Goal: Information Seeking & Learning: Learn about a topic

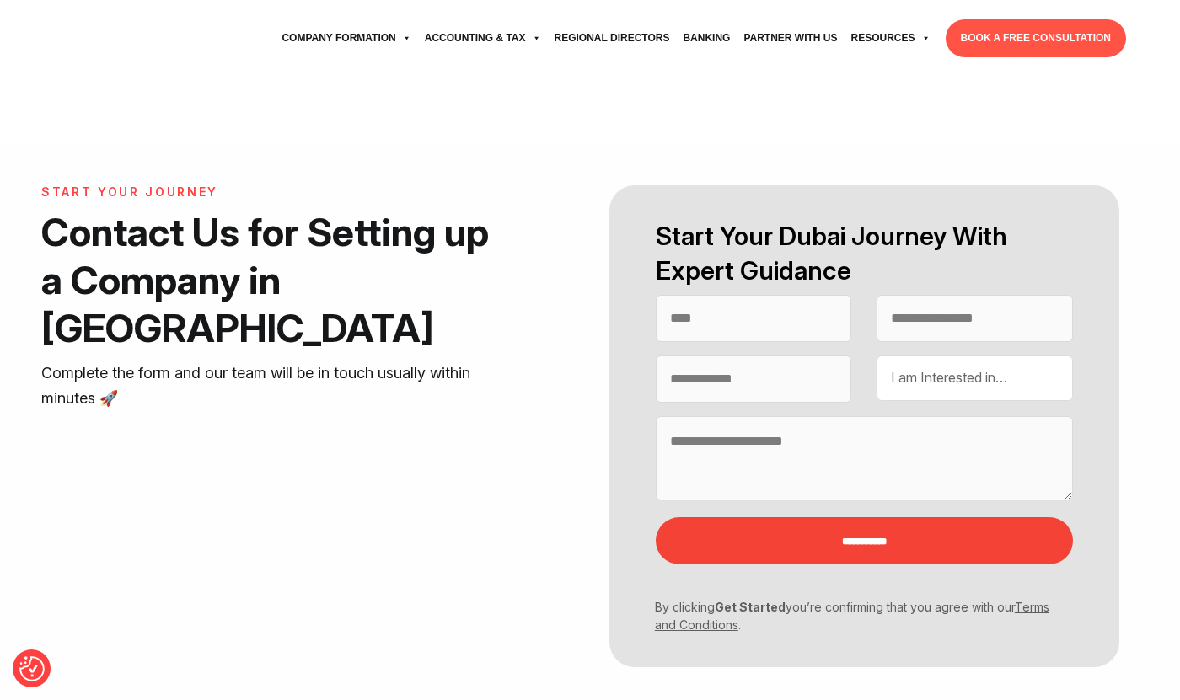
select select "Contact form"
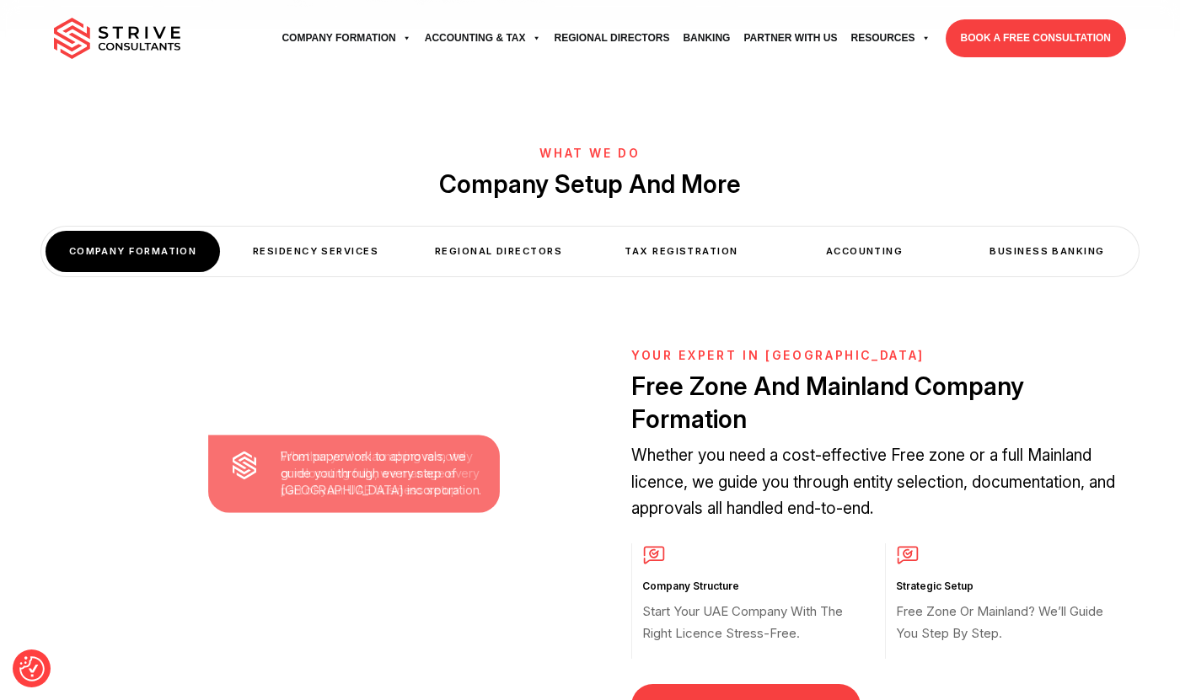
scroll to position [649, 0]
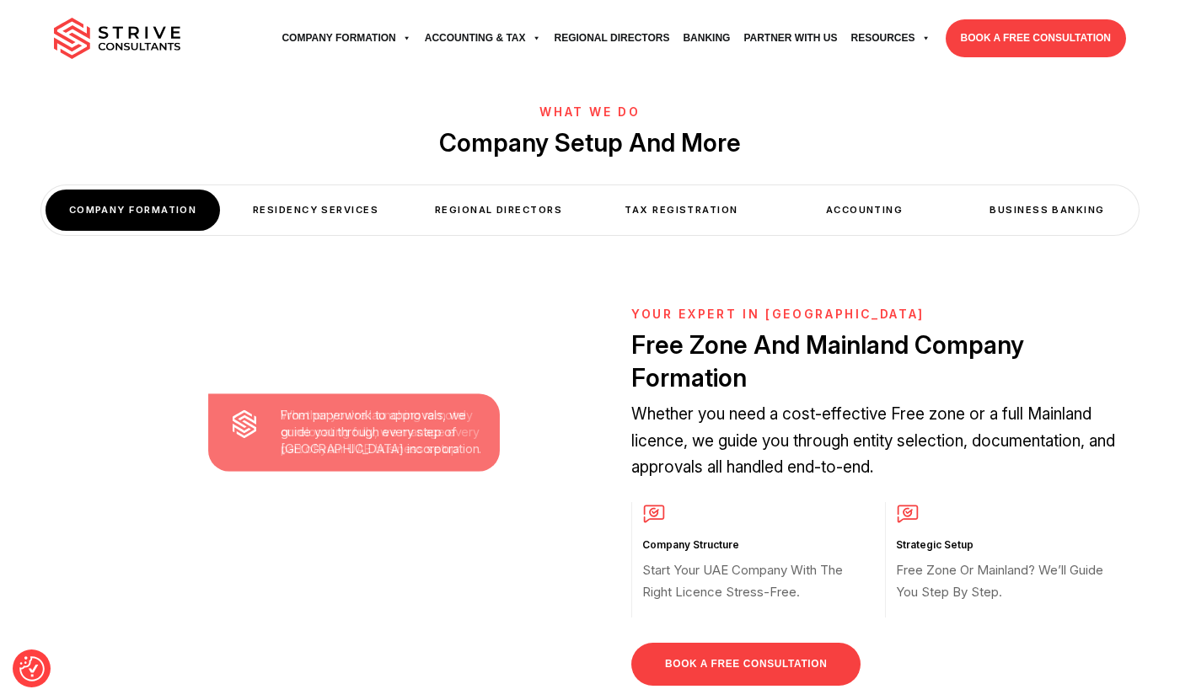
click at [334, 190] on div "Residency Services" at bounding box center [315, 210] width 174 height 41
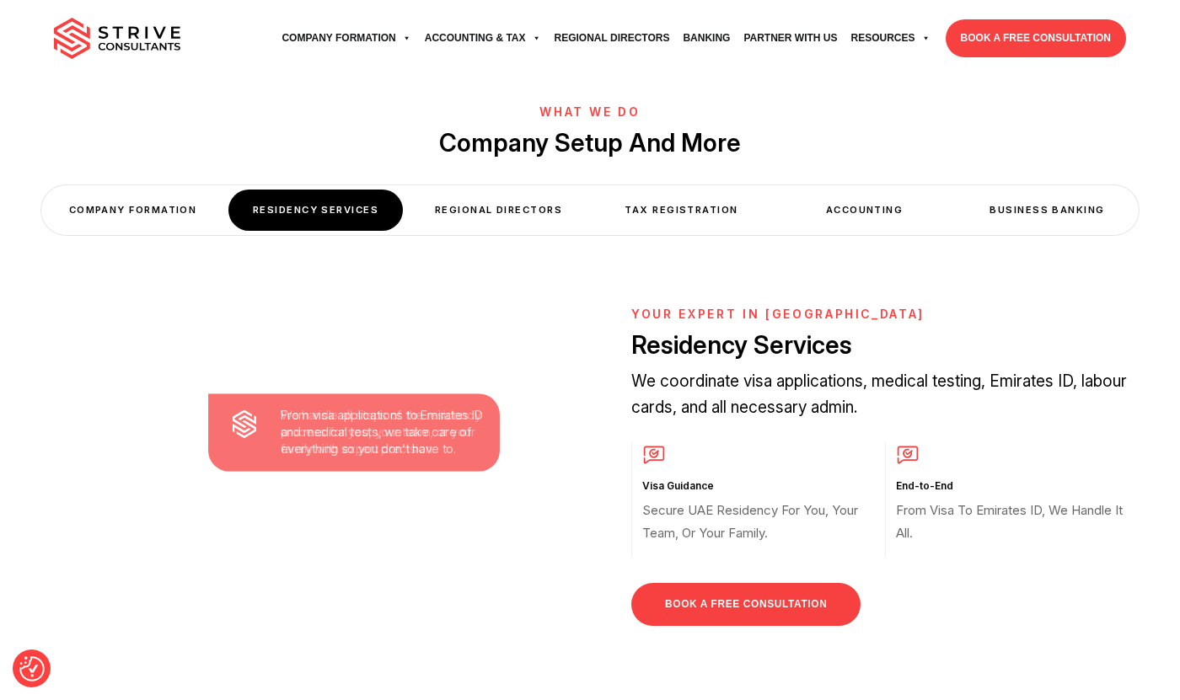
click at [508, 190] on div "Regional Directors" at bounding box center [498, 210] width 174 height 41
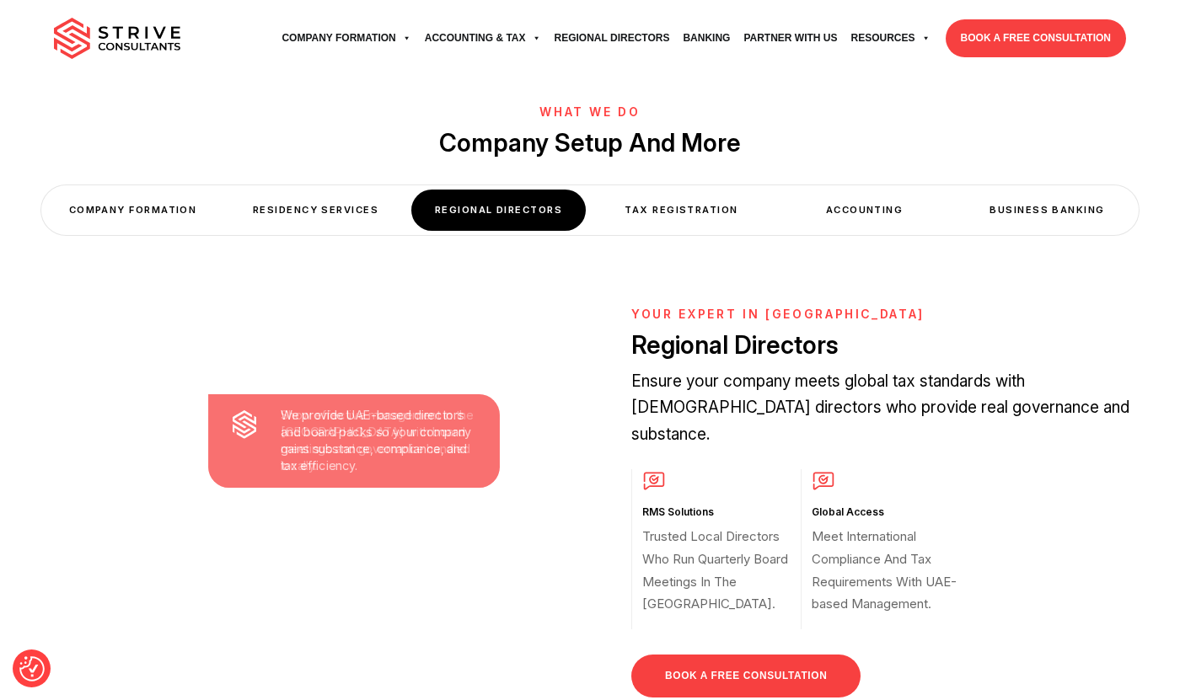
click at [698, 190] on div "Tax Registration" at bounding box center [681, 210] width 174 height 41
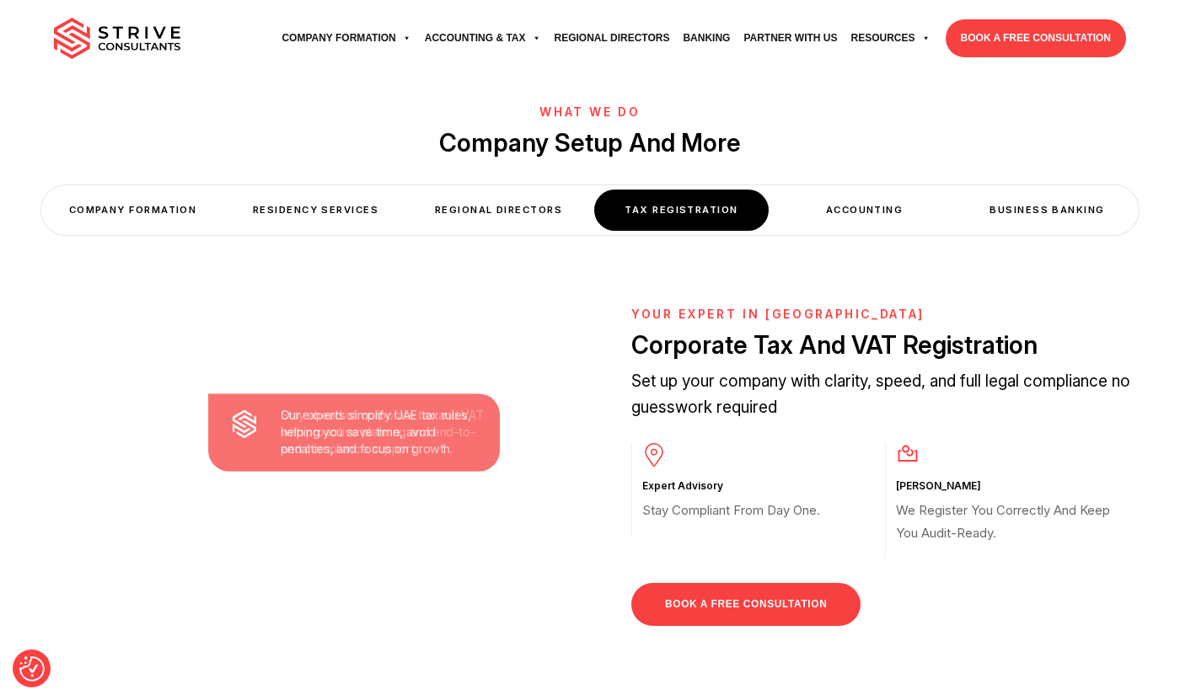
click at [869, 190] on div "Accounting" at bounding box center [864, 210] width 174 height 41
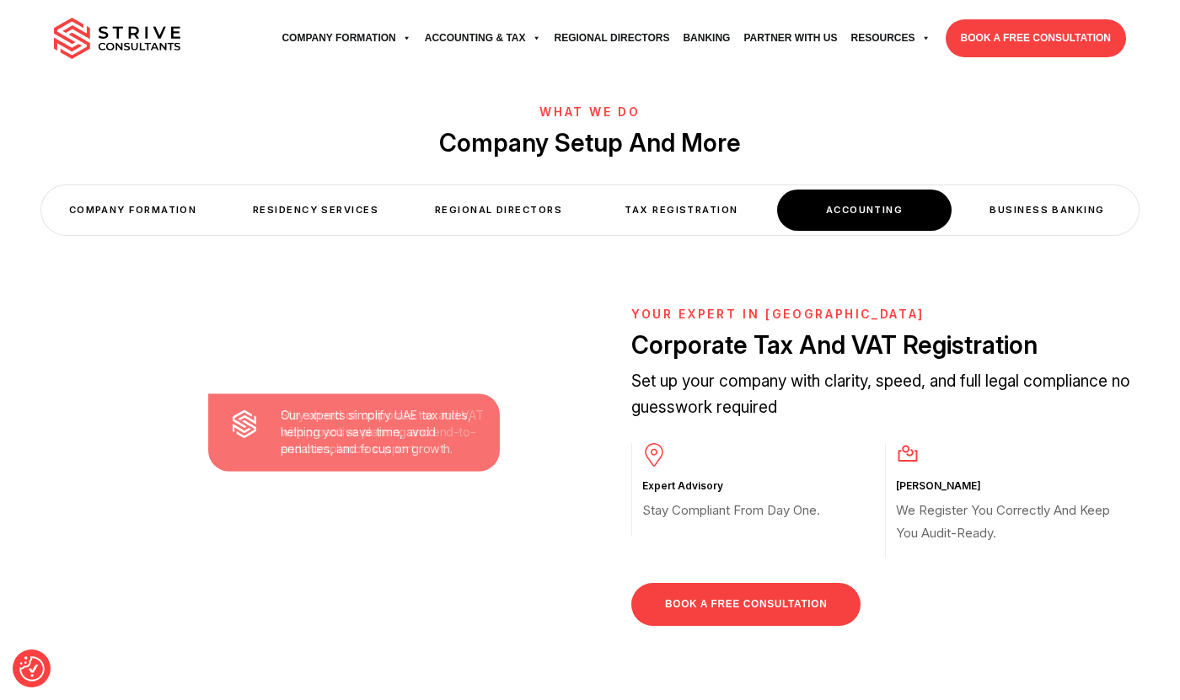
click at [1002, 190] on div "Business Banking" at bounding box center [1047, 210] width 174 height 41
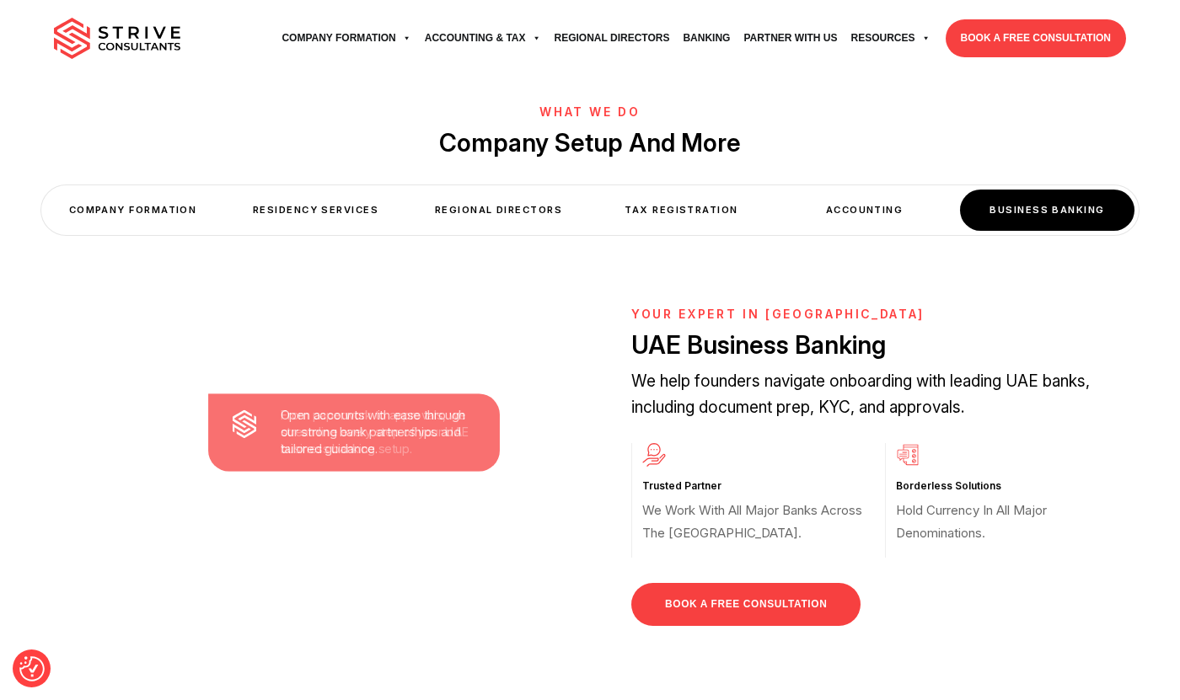
click at [895, 190] on div "Accounting" at bounding box center [864, 210] width 174 height 41
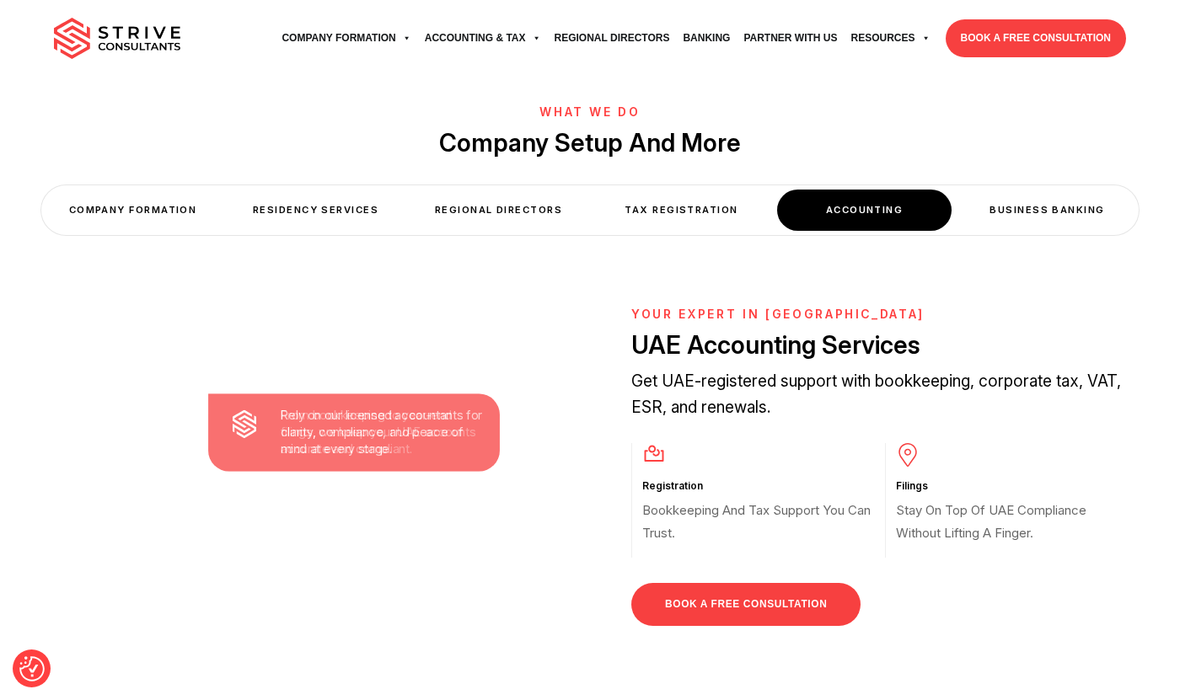
click at [712, 190] on div "Tax Registration" at bounding box center [681, 210] width 174 height 41
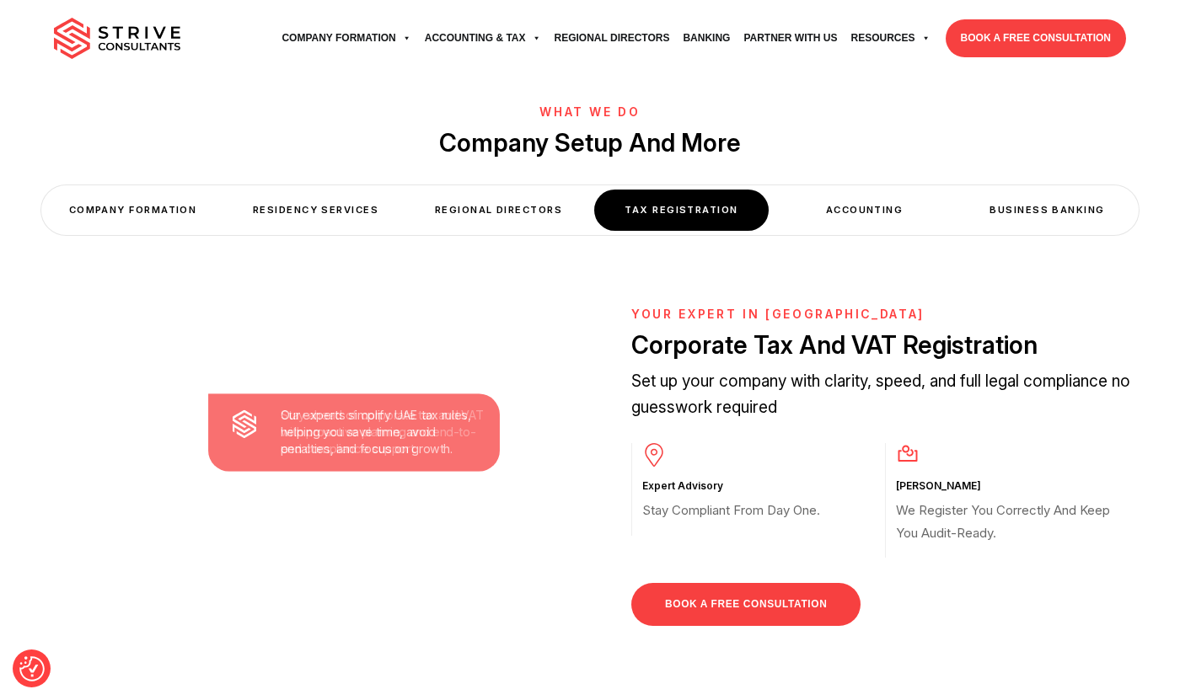
click at [461, 190] on div "Regional Directors" at bounding box center [498, 210] width 174 height 41
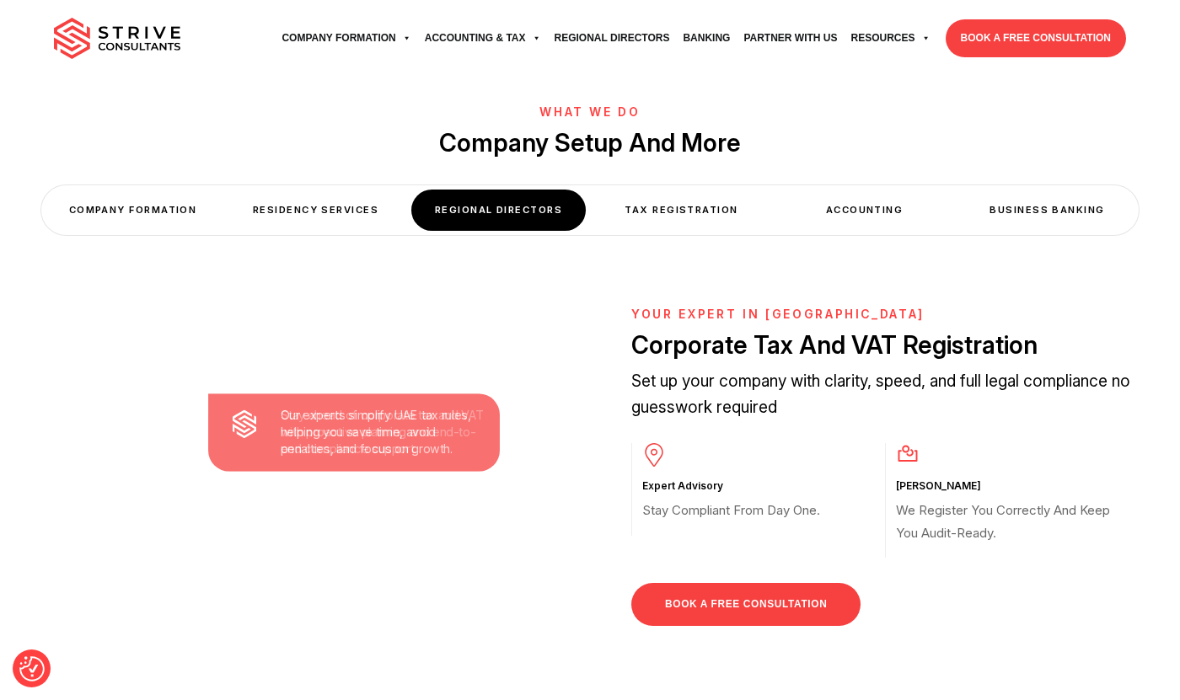
click at [310, 190] on div "Residency Services" at bounding box center [315, 210] width 174 height 41
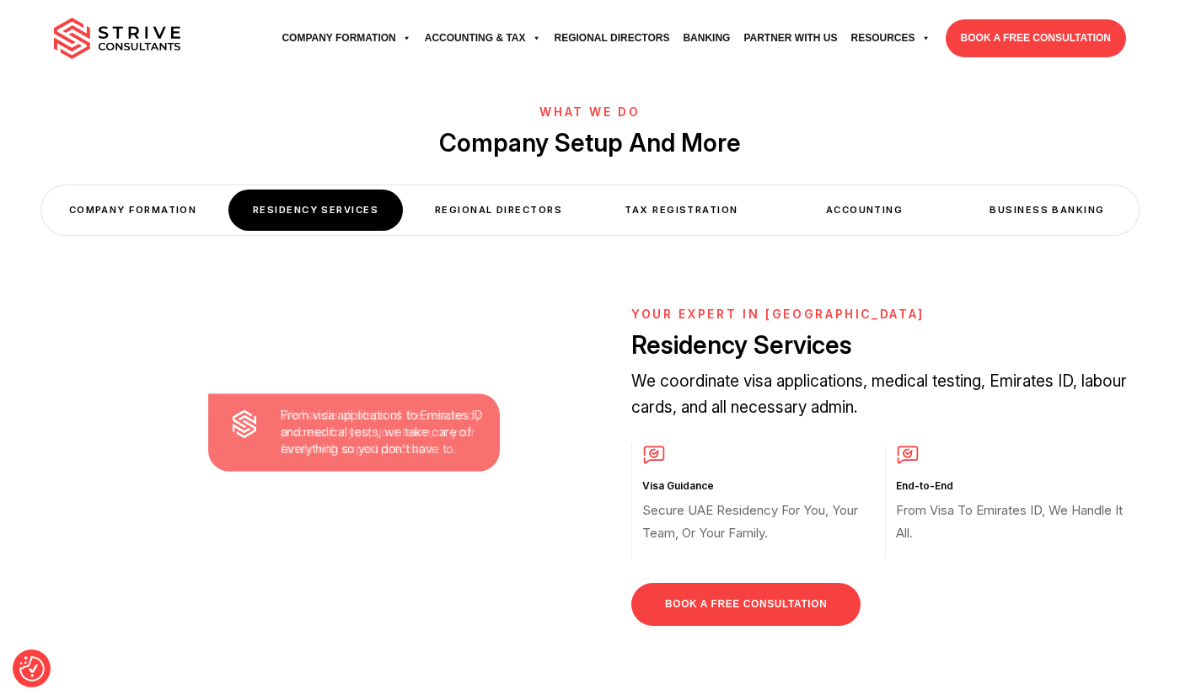
click at [126, 190] on div "COMPANY FORMATION" at bounding box center [133, 210] width 174 height 41
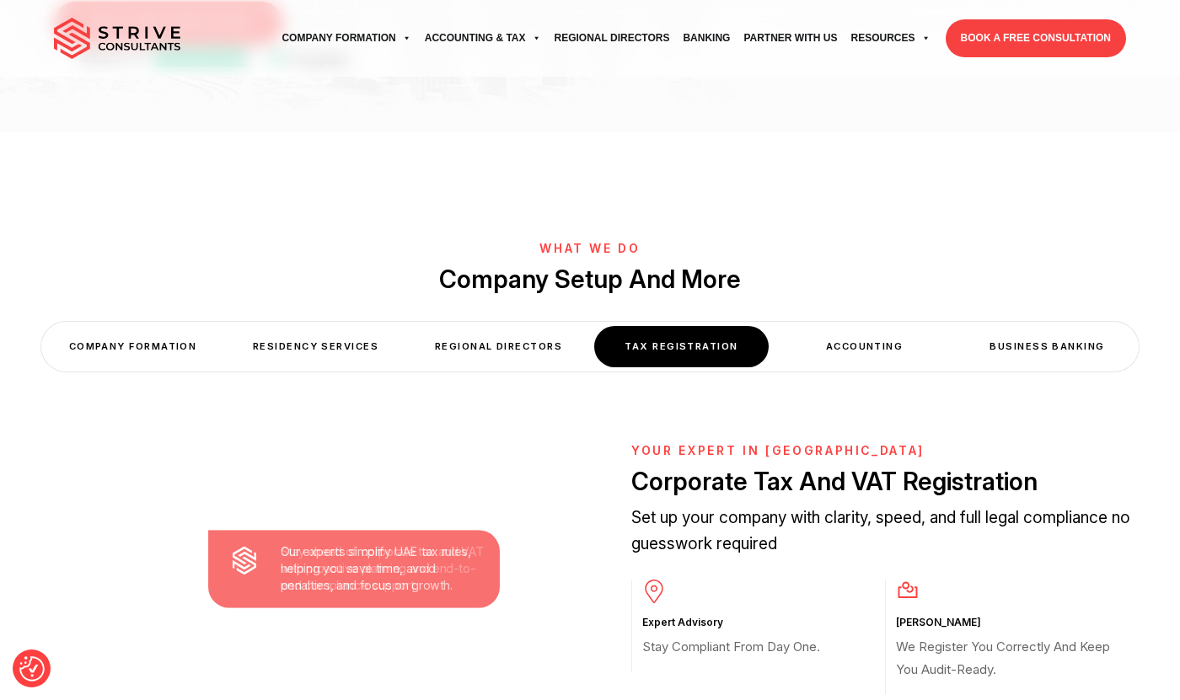
scroll to position [505, 0]
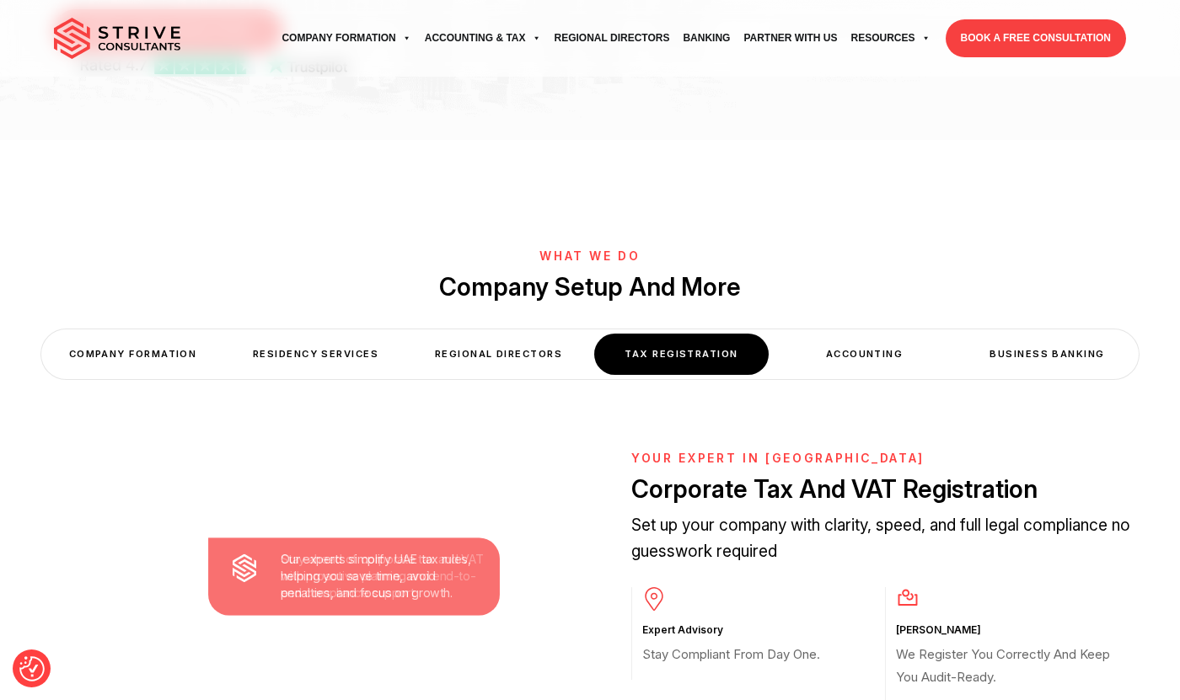
click at [162, 49] on img at bounding box center [117, 39] width 126 height 42
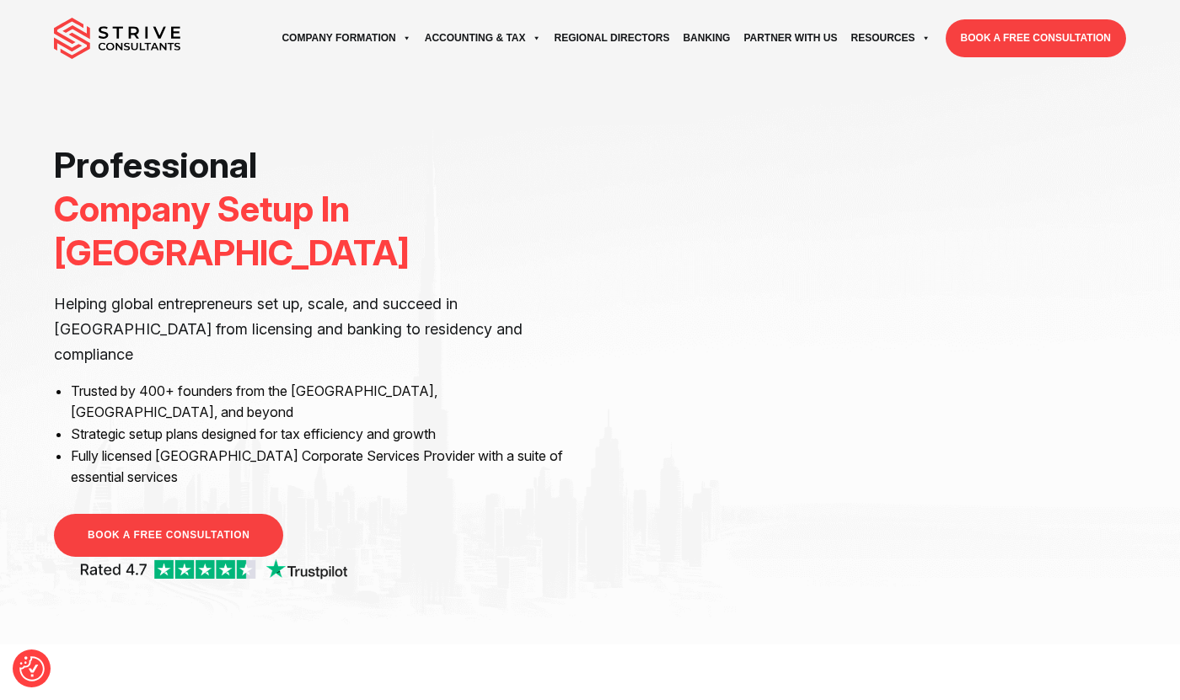
click at [148, 41] on img at bounding box center [117, 39] width 126 height 42
drag, startPoint x: 802, startPoint y: 40, endPoint x: 972, endPoint y: 0, distance: 174.8
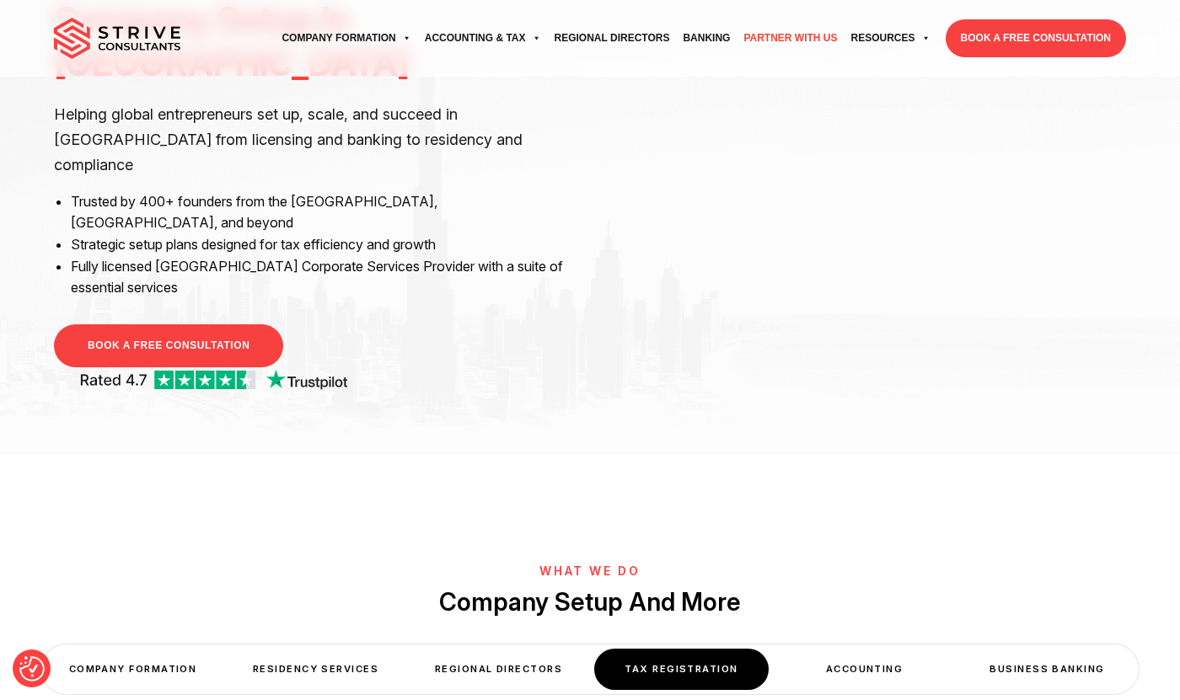
scroll to position [334, 0]
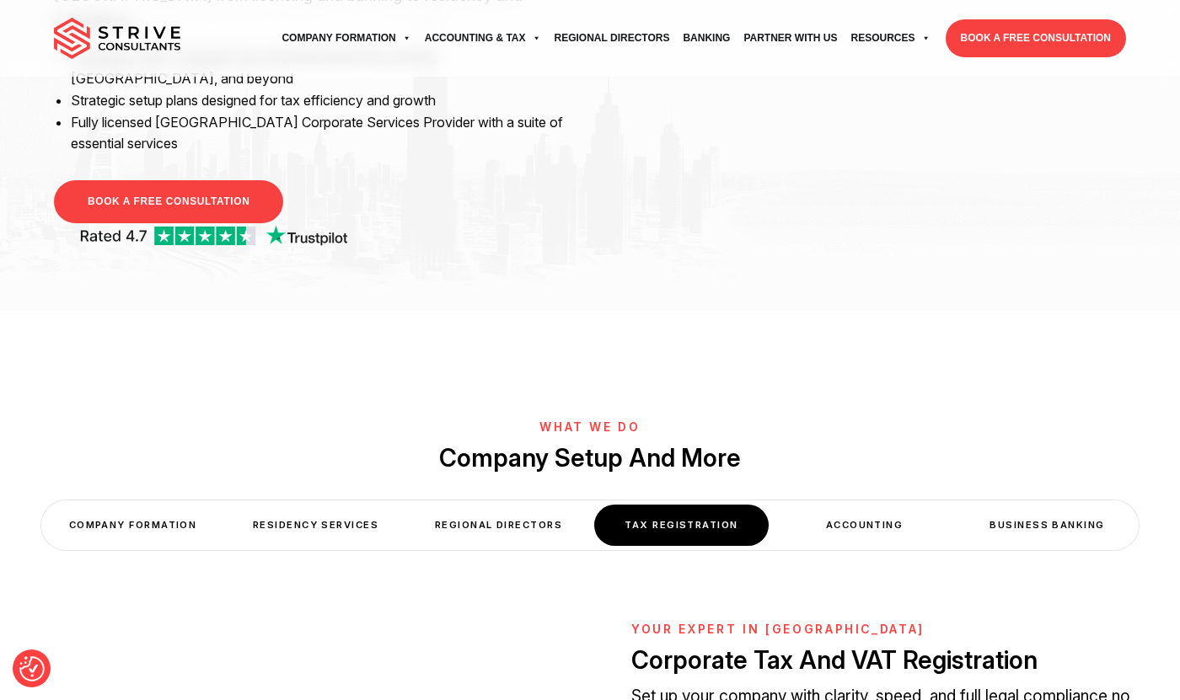
click at [523, 505] on div "Regional Directors" at bounding box center [498, 525] width 174 height 41
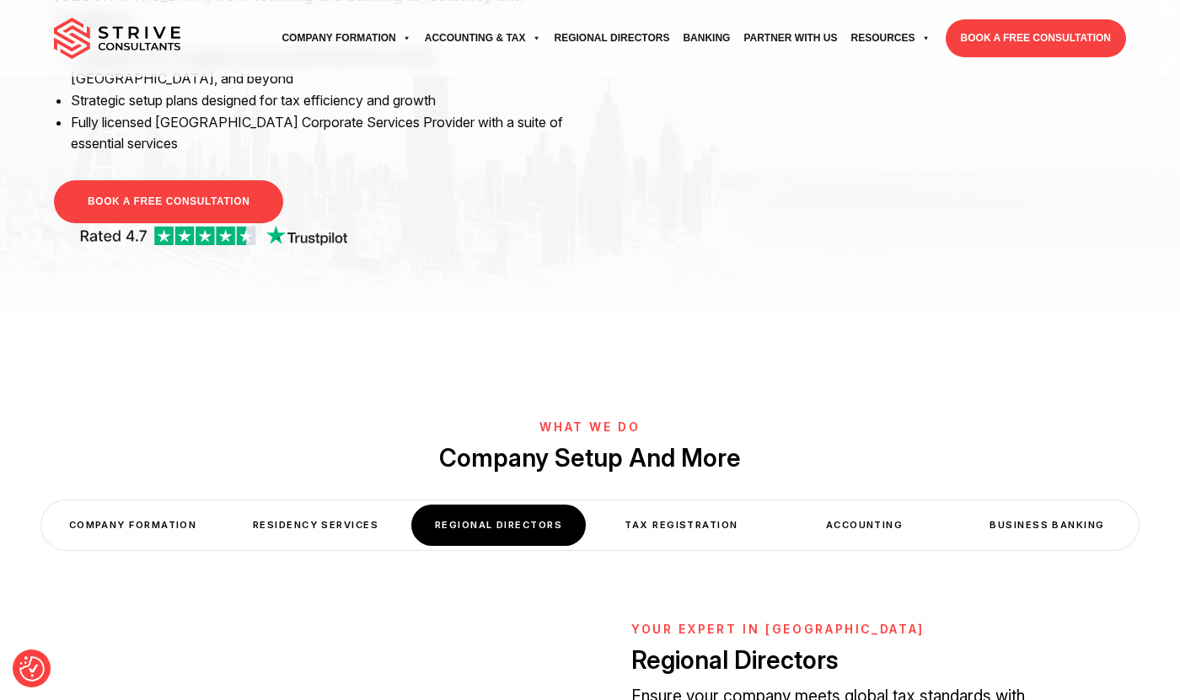
click at [309, 505] on div "Residency Services" at bounding box center [315, 525] width 174 height 41
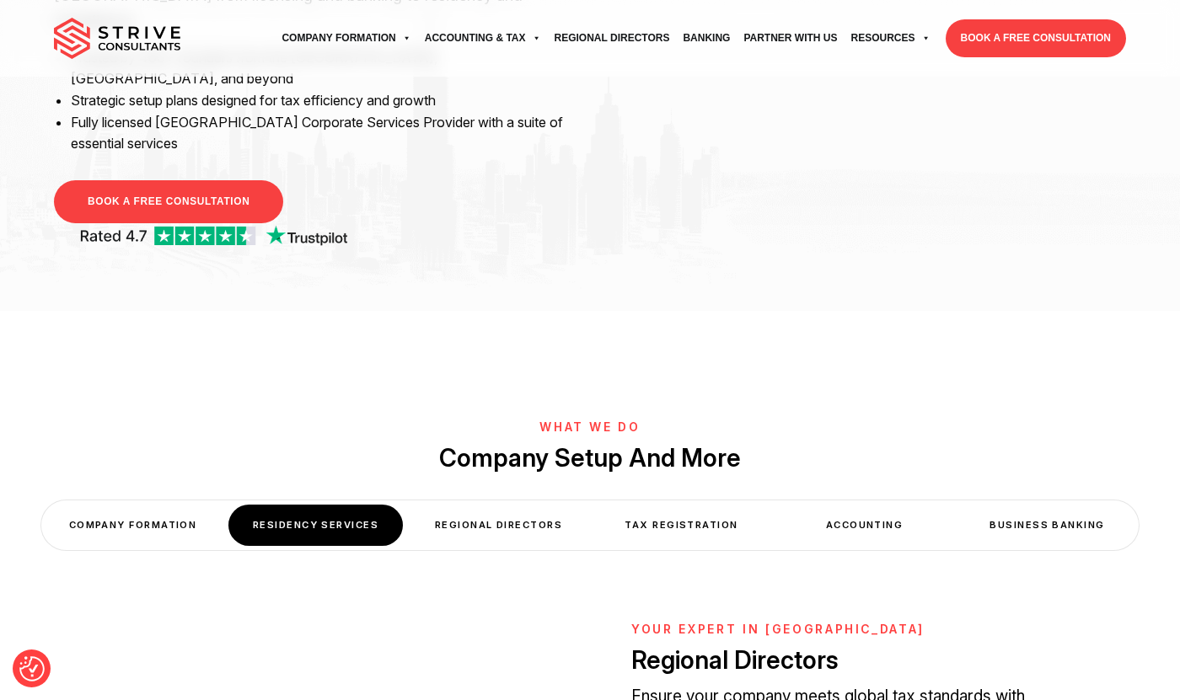
click at [126, 505] on div "COMPANY FORMATION" at bounding box center [133, 525] width 174 height 41
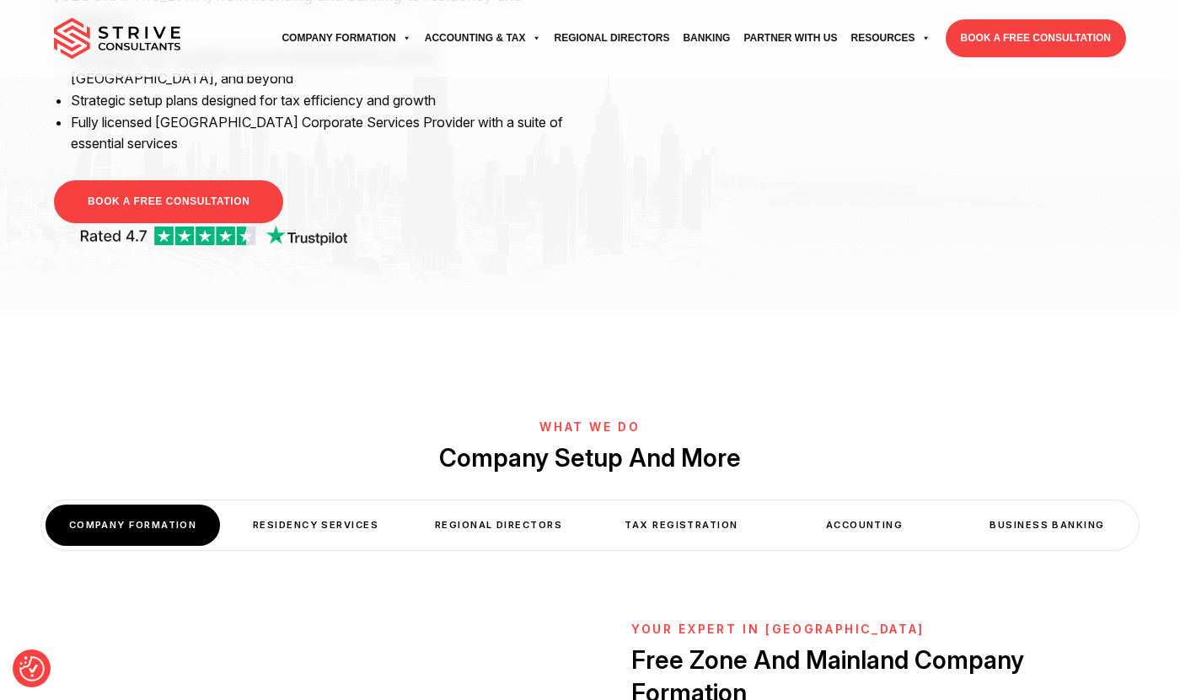
click at [377, 505] on div "Residency Services" at bounding box center [315, 525] width 174 height 41
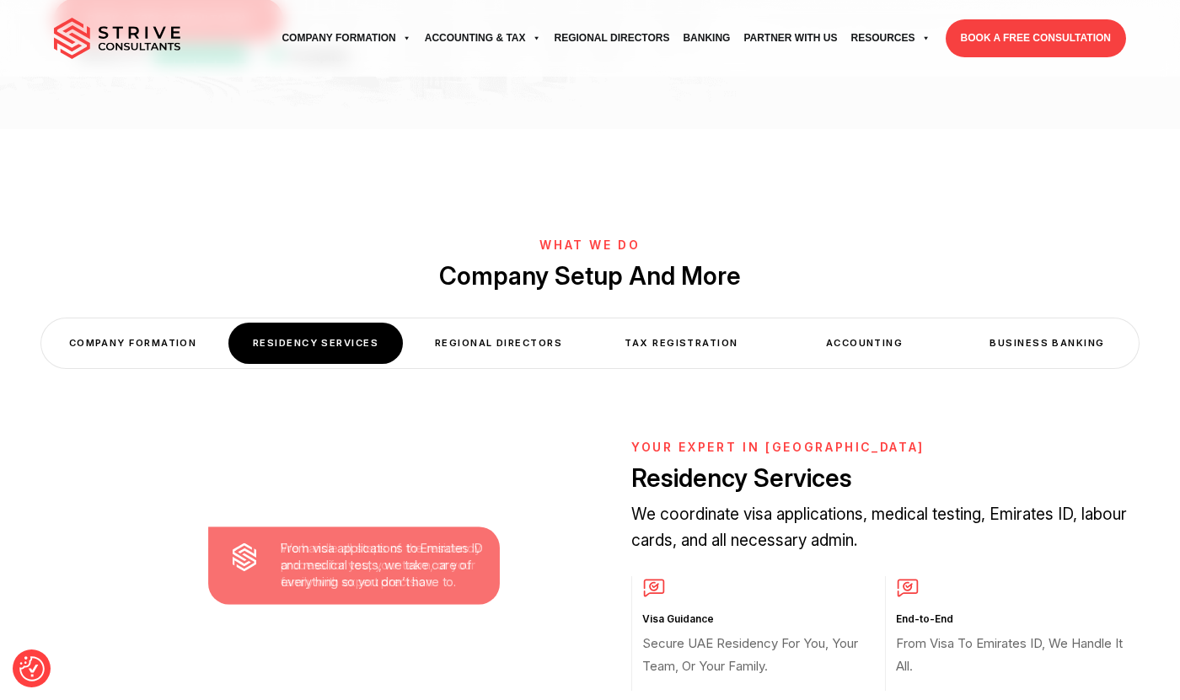
scroll to position [677, 0]
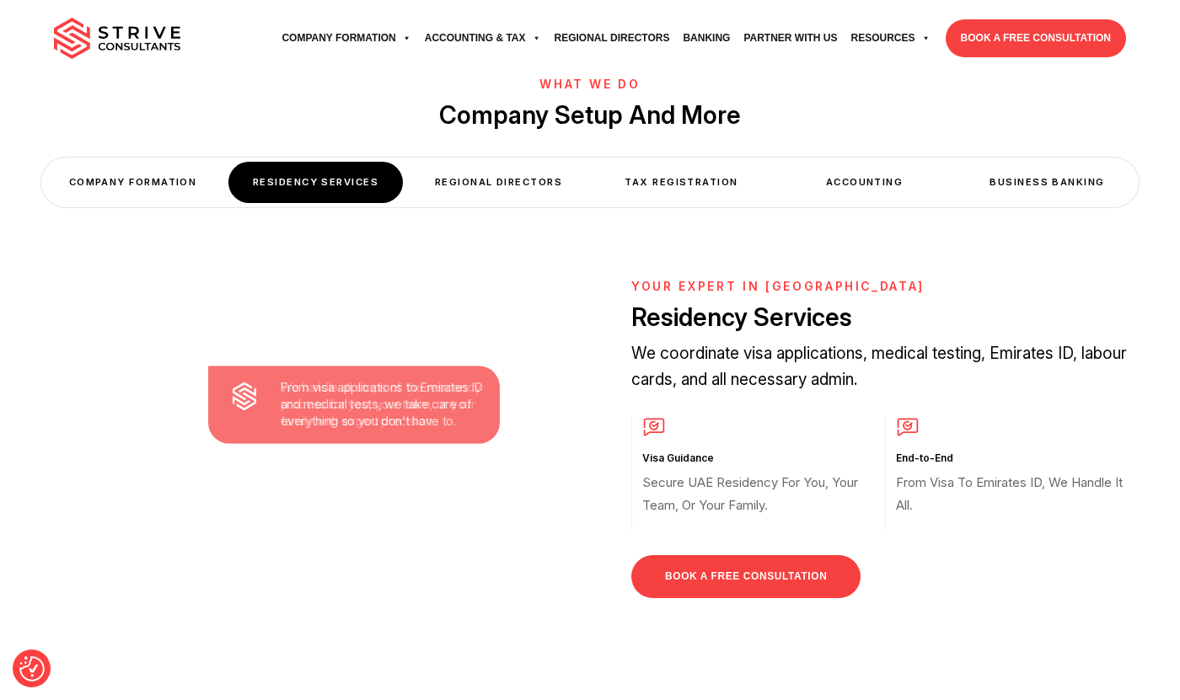
click at [677, 452] on h3 "Visa Guidance" at bounding box center [758, 458] width 233 height 13
click at [926, 452] on h3 "End-to-End" at bounding box center [1012, 458] width 233 height 13
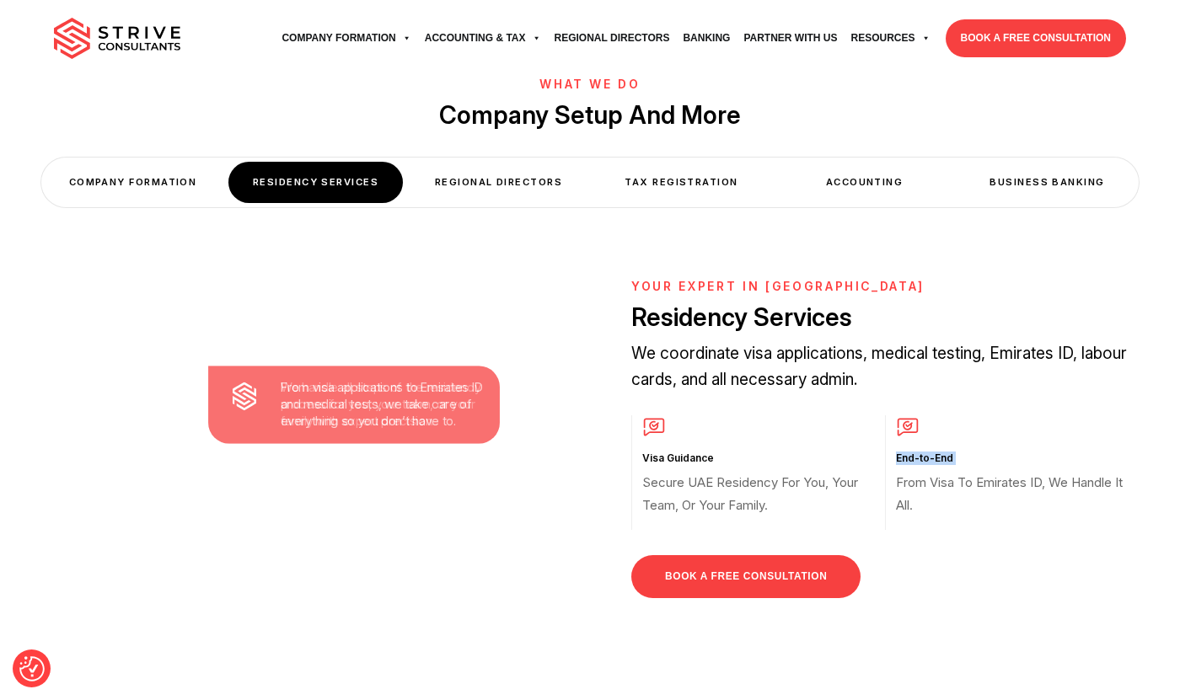
click at [926, 452] on h3 "End-to-End" at bounding box center [1012, 458] width 233 height 13
click at [164, 162] on div "COMPANY FORMATION" at bounding box center [133, 182] width 174 height 41
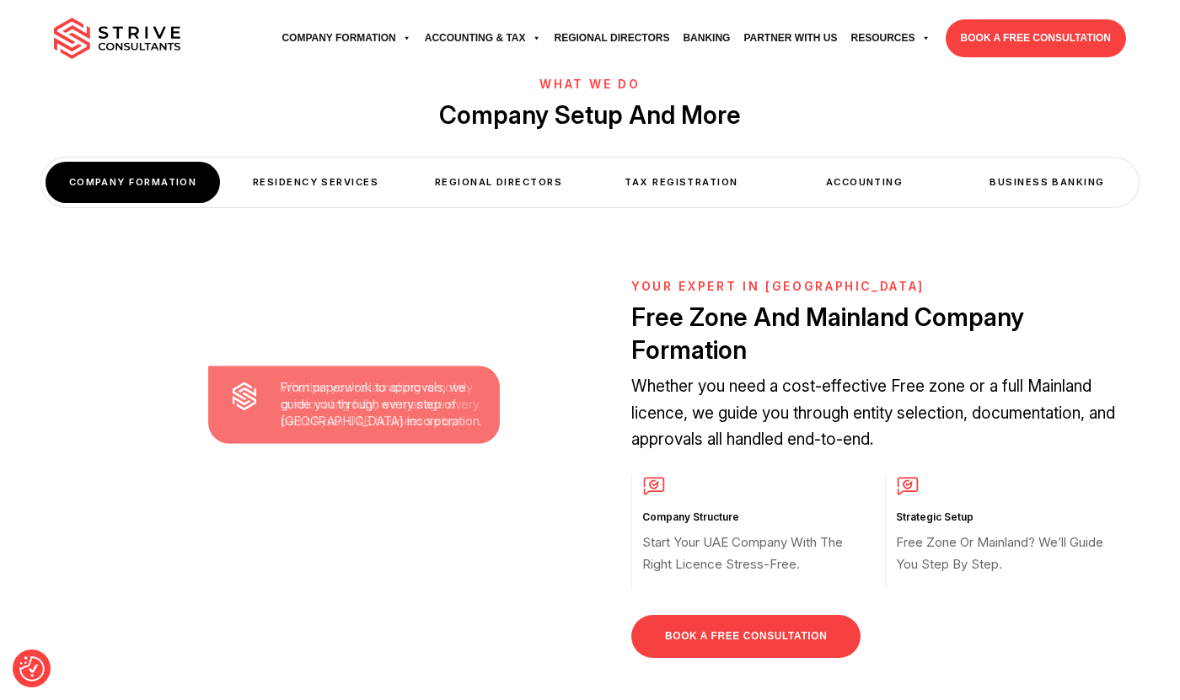
click at [508, 162] on div "Regional Directors" at bounding box center [498, 182] width 174 height 41
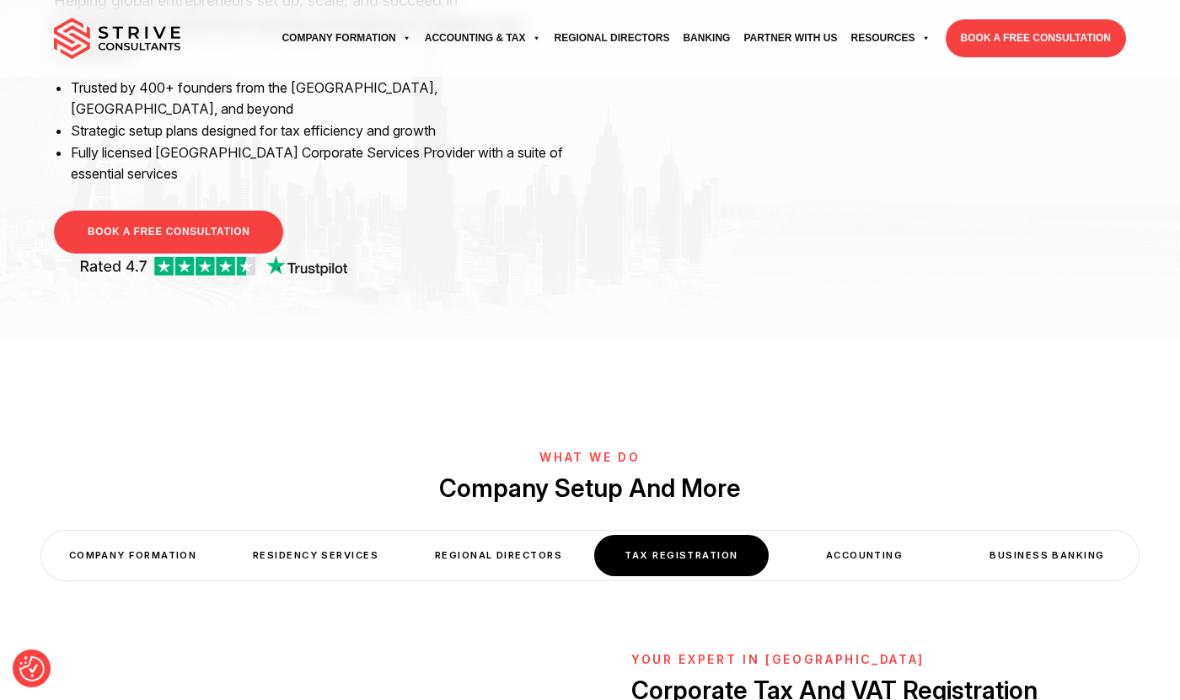
scroll to position [0, 0]
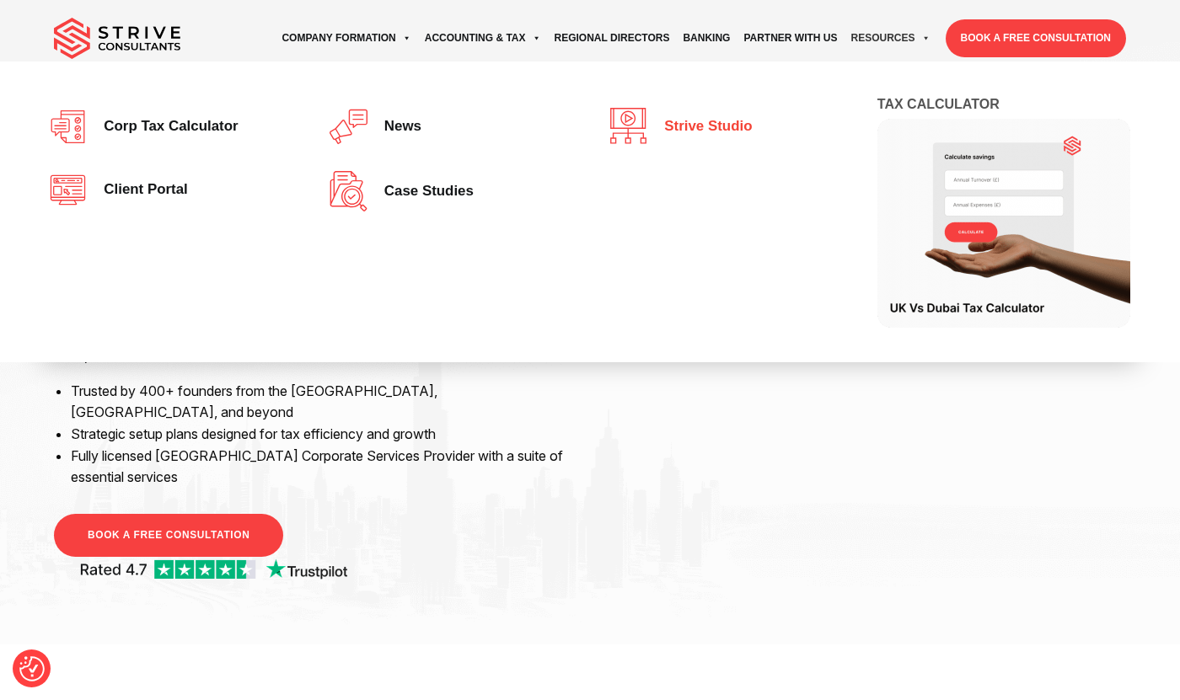
click at [701, 119] on span "Strive Studio" at bounding box center [704, 127] width 96 height 16
